Goal: Find specific page/section

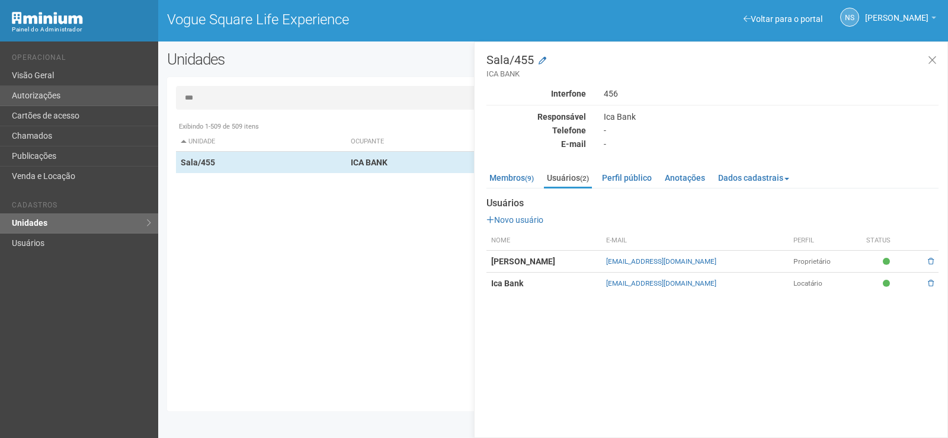
click at [129, 91] on div "Voltar para o portal Operacional Visão Geral Autorizações Cartões de acesso Cha…" at bounding box center [474, 239] width 948 height 397
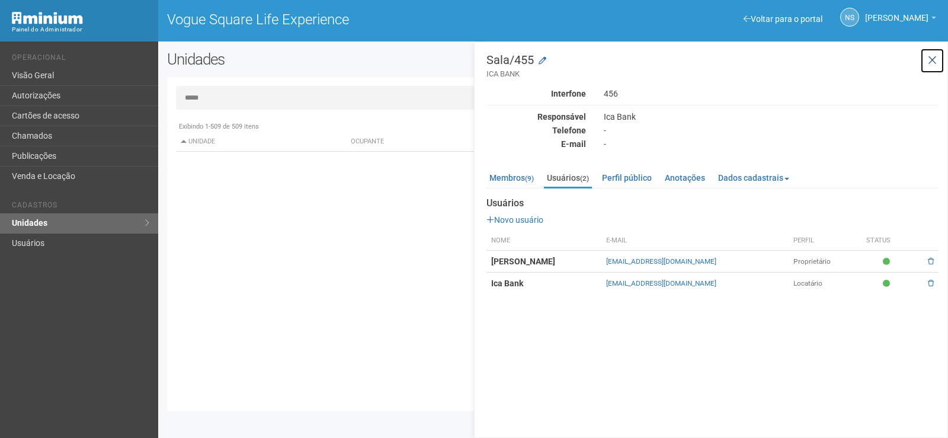
click at [941, 58] on button at bounding box center [932, 60] width 24 height 25
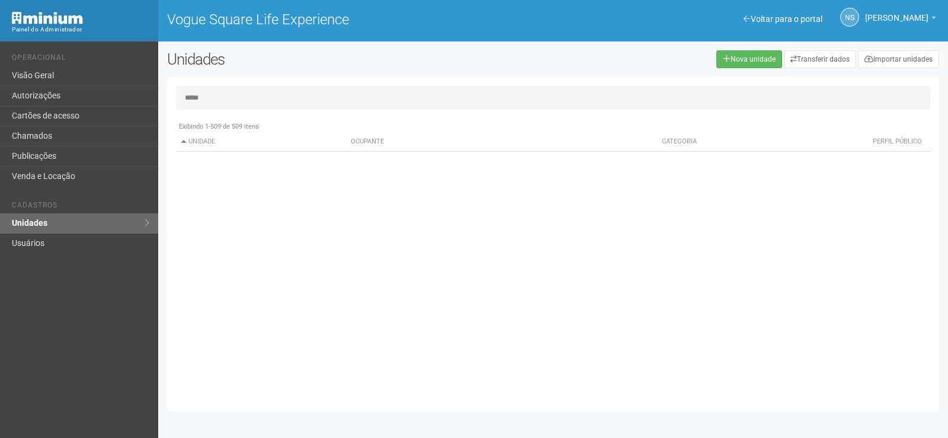
click at [519, 96] on input "*****" at bounding box center [553, 98] width 755 height 24
drag, startPoint x: 255, startPoint y: 90, endPoint x: 143, endPoint y: 101, distance: 112.1
click at [143, 101] on div "Voltar para o portal Operacional Visão Geral Autorizações Cartões de acesso Cha…" at bounding box center [474, 239] width 948 height 397
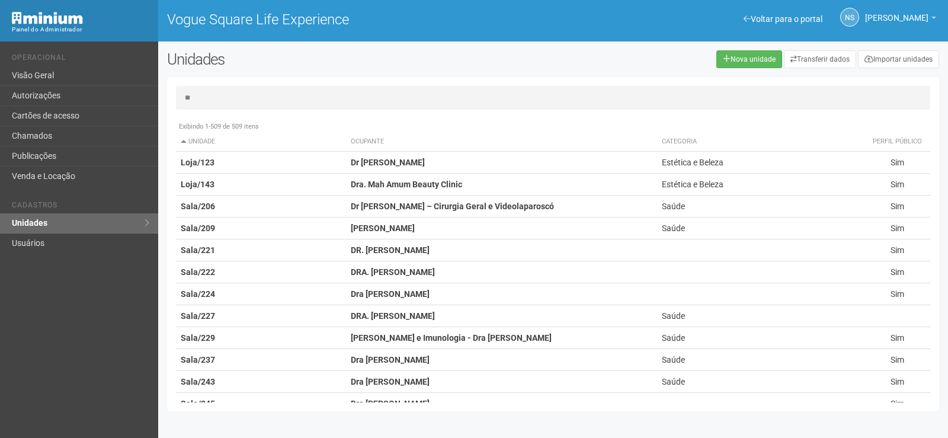
type input "*"
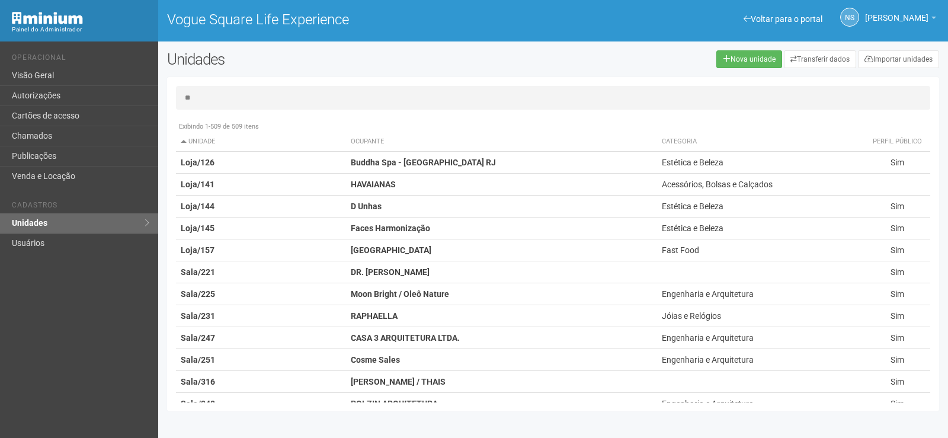
type input "*"
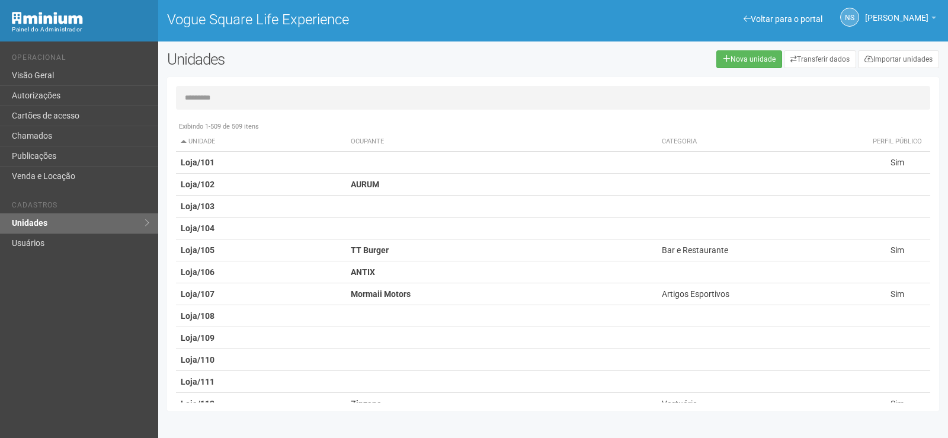
type input "*"
